Goal: Task Accomplishment & Management: Use online tool/utility

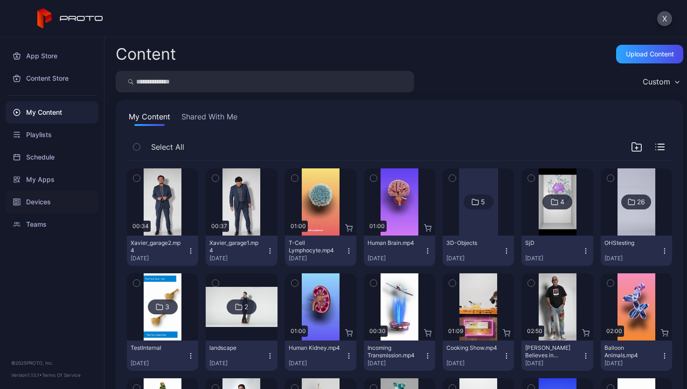
click at [42, 200] on div "Devices" at bounding box center [52, 202] width 93 height 22
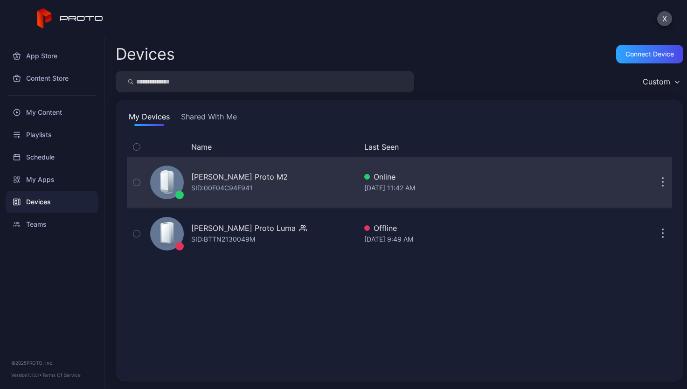
click at [286, 179] on div "[PERSON_NAME] Proto M2 SID: 00E04C94E941" at bounding box center [251, 182] width 210 height 47
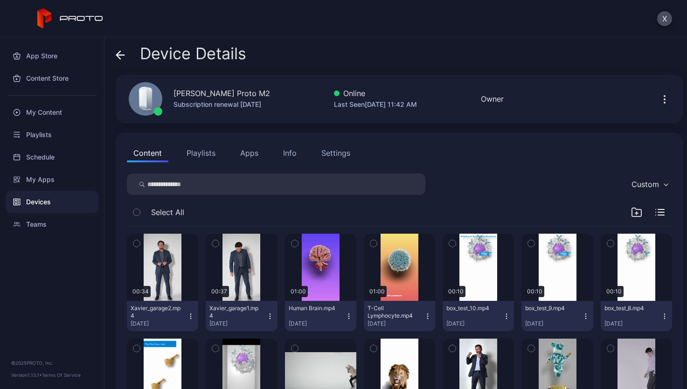
click at [659, 97] on icon "button" at bounding box center [664, 99] width 11 height 11
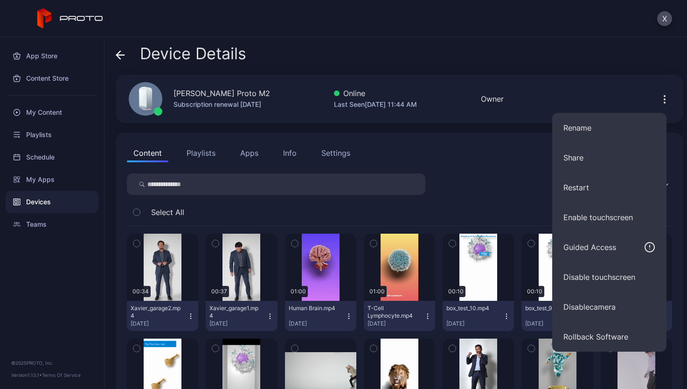
click at [601, 23] on div "X" at bounding box center [343, 18] width 687 height 37
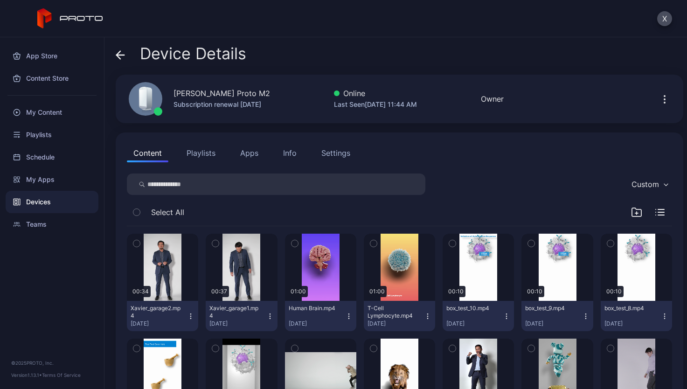
click at [340, 152] on div "Settings" at bounding box center [335, 152] width 29 height 11
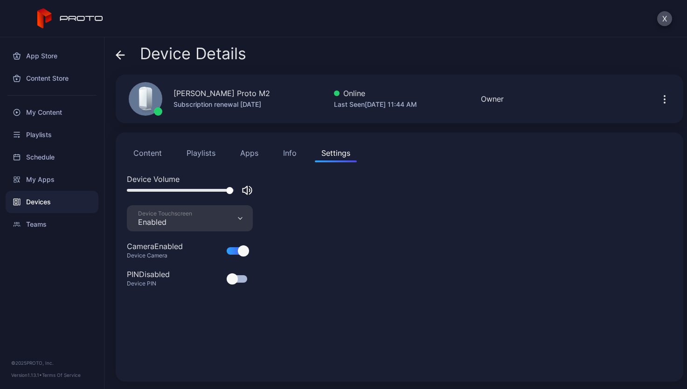
click at [69, 204] on div "Devices" at bounding box center [52, 202] width 93 height 22
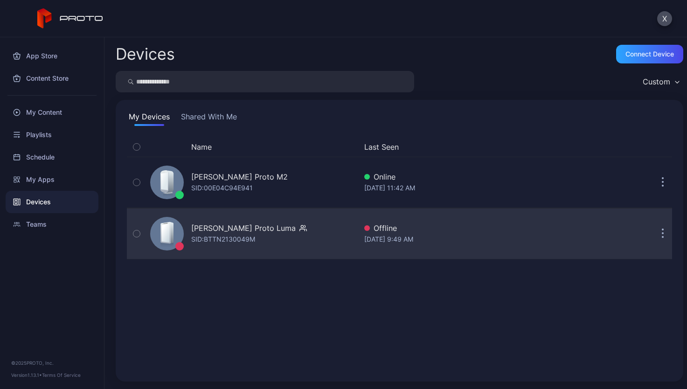
click at [251, 229] on div "[PERSON_NAME] Proto Luma" at bounding box center [243, 227] width 104 height 11
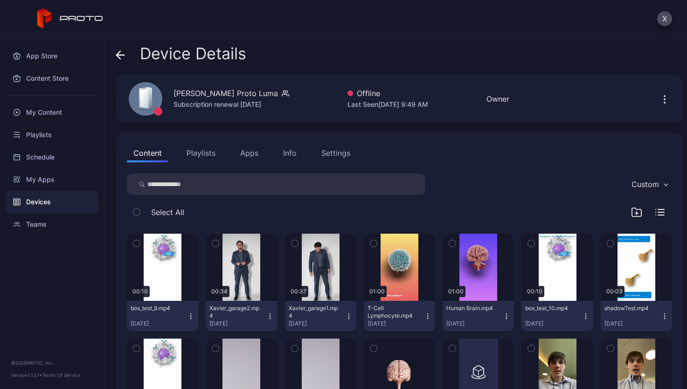
click at [356, 95] on div "Offline" at bounding box center [387, 93] width 81 height 11
click at [659, 98] on icon "button" at bounding box center [664, 99] width 11 height 11
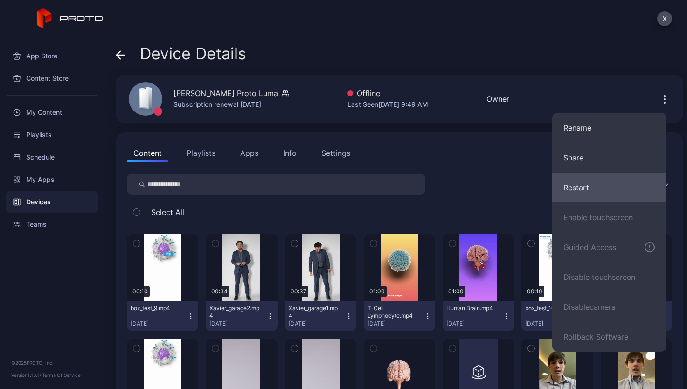
click at [594, 186] on button "Restart" at bounding box center [609, 187] width 114 height 30
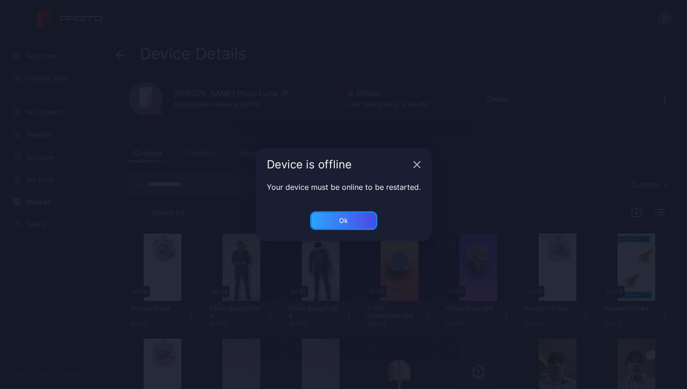
click at [343, 221] on div "Ok" at bounding box center [343, 220] width 9 height 7
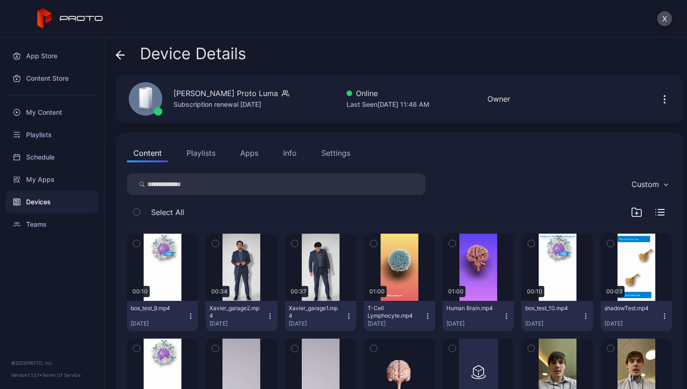
click at [43, 198] on div "Devices" at bounding box center [52, 202] width 93 height 22
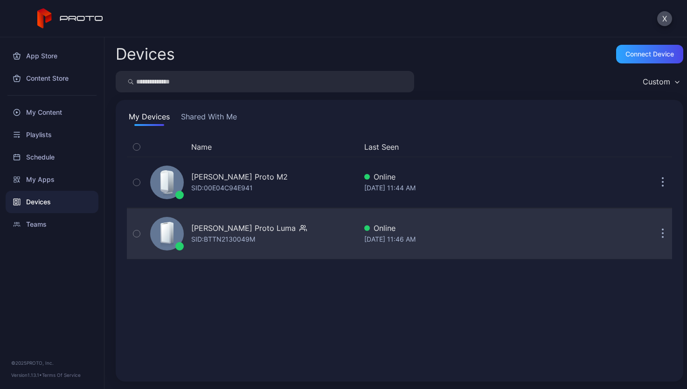
click at [259, 234] on div "[PERSON_NAME] Proto [PERSON_NAME]: BTTN2130049M" at bounding box center [249, 233] width 116 height 22
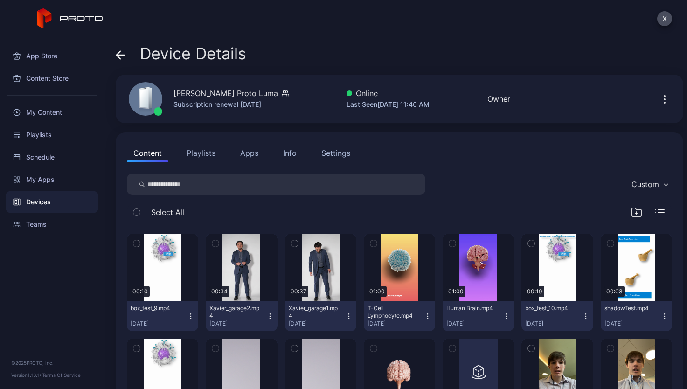
click at [664, 99] on icon "button" at bounding box center [664, 99] width 1 height 1
click at [553, 48] on div "Device Details" at bounding box center [399, 56] width 567 height 22
